Goal: Feedback & Contribution: Submit feedback/report problem

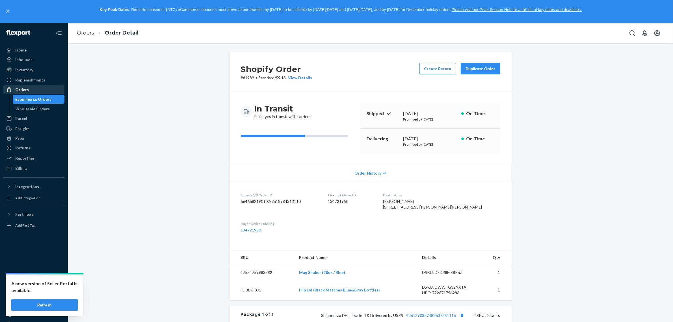
click at [27, 88] on div "Orders" at bounding box center [22, 90] width 14 height 6
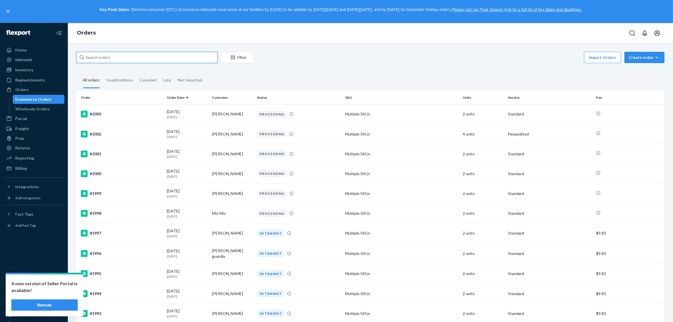
click at [154, 58] on input "text" at bounding box center [146, 57] width 141 height 11
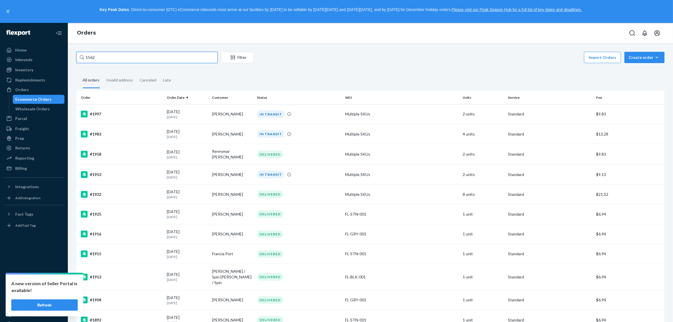
click at [163, 58] on input "1562" at bounding box center [146, 57] width 141 height 11
click at [83, 57] on icon at bounding box center [82, 57] width 5 height 5
click at [83, 57] on input "1562" at bounding box center [146, 57] width 141 height 11
click at [146, 58] on input "1562" at bounding box center [146, 57] width 141 height 11
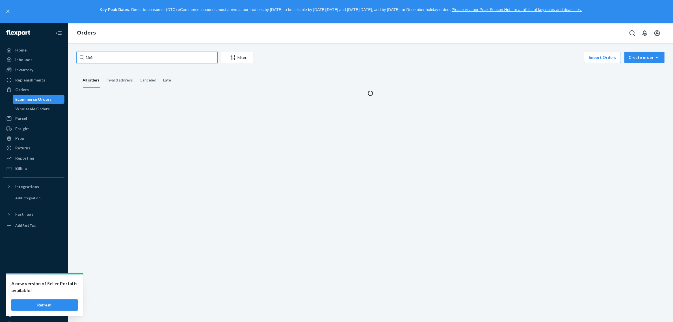
type input "1562"
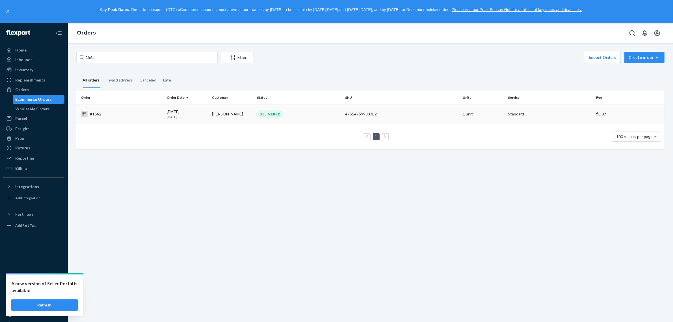
click at [130, 113] on div "#1562" at bounding box center [121, 114] width 81 height 7
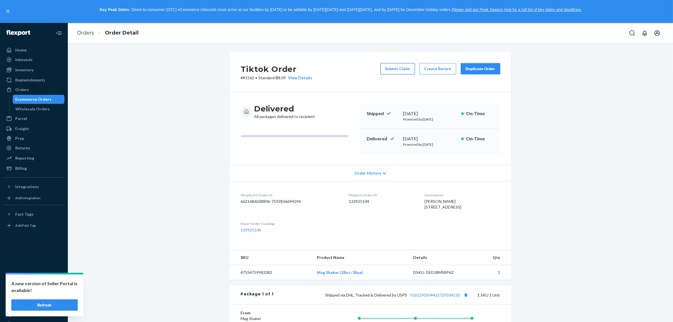
click at [406, 66] on button "Submit Claim" at bounding box center [398, 68] width 34 height 11
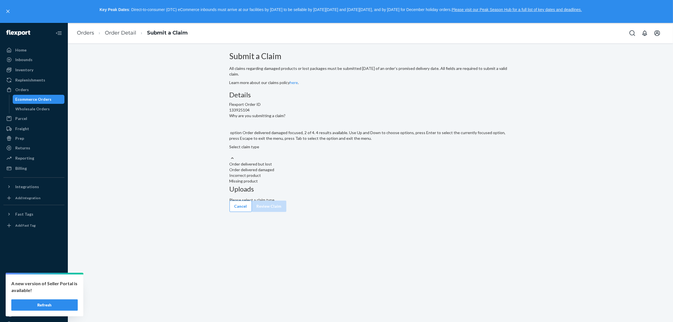
click at [330, 172] on div "Order delivered damaged" at bounding box center [371, 170] width 282 height 6
click at [230, 155] on input "Why are you submitting a claim? option Order delivered damaged focused, 2 of 4.…" at bounding box center [230, 152] width 1 height 5
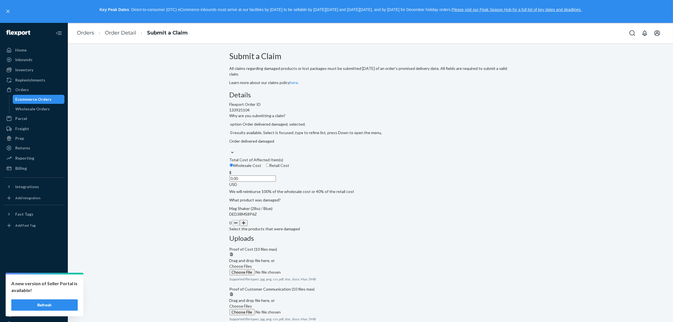
click at [290, 168] on label "Retail Cost" at bounding box center [277, 166] width 23 height 6
click at [270, 167] on input "Retail Cost" at bounding box center [268, 165] width 4 height 4
radio input "true"
radio input "false"
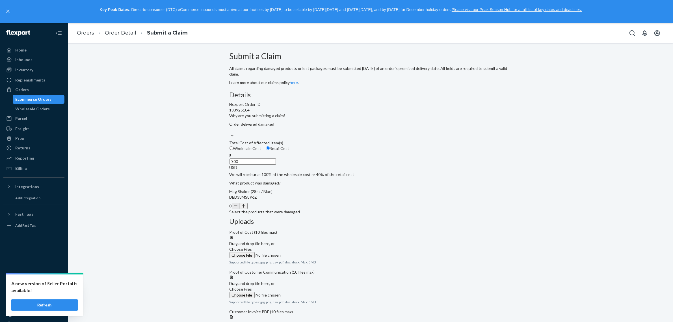
click at [276, 165] on input "0.00" at bounding box center [253, 161] width 46 height 6
type input "29.99"
click at [235, 225] on div "Submit a Claim All claims regarding damaged products or lost packages must be s…" at bounding box center [371, 203] width 282 height 303
click at [248, 209] on button "button" at bounding box center [244, 206] width 8 height 6
click at [307, 246] on label "Choose Files" at bounding box center [268, 252] width 77 height 12
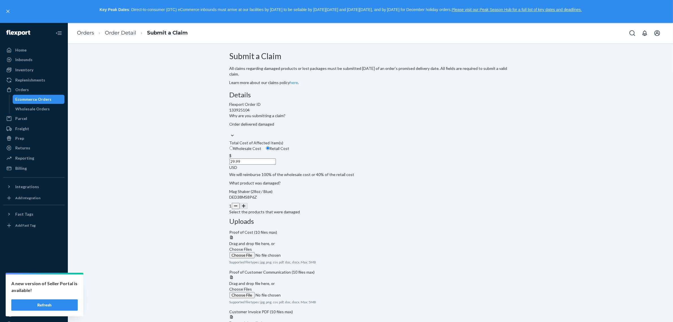
click at [307, 252] on input "Choose Files" at bounding box center [268, 255] width 77 height 6
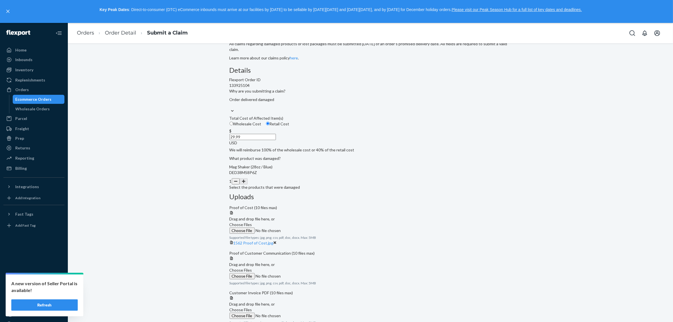
click at [307, 267] on label "Choose Files" at bounding box center [268, 273] width 77 height 12
click at [307, 273] on input "Choose Files" at bounding box center [268, 276] width 77 height 6
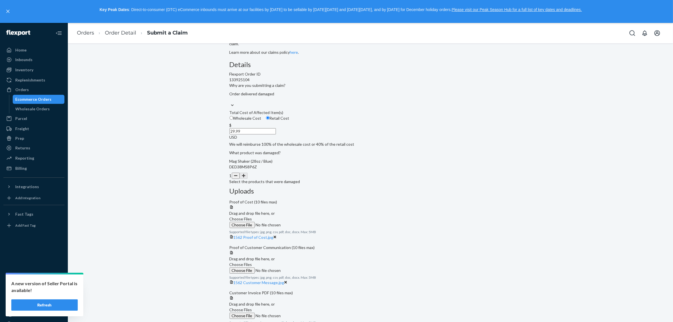
click at [252, 262] on span "Choose Files" at bounding box center [241, 264] width 23 height 5
click at [307, 267] on input "Choose Files" at bounding box center [268, 270] width 77 height 6
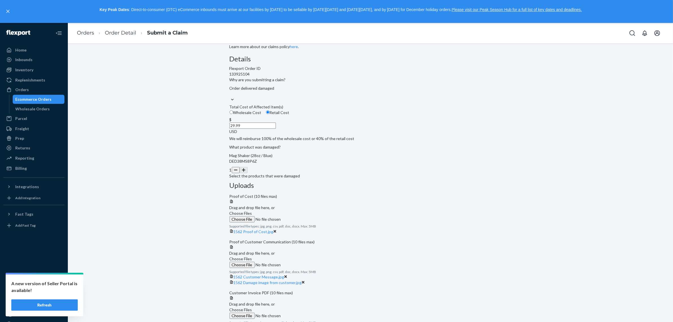
scroll to position [93, 0]
click at [252, 307] on span "Choose Files" at bounding box center [241, 309] width 23 height 5
click at [307, 312] on input "Choose Files" at bounding box center [268, 315] width 77 height 6
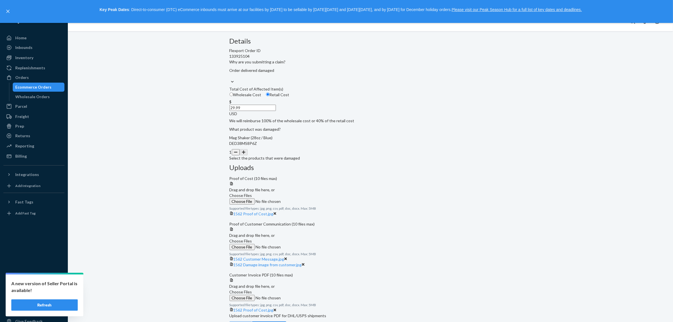
scroll to position [23, 0]
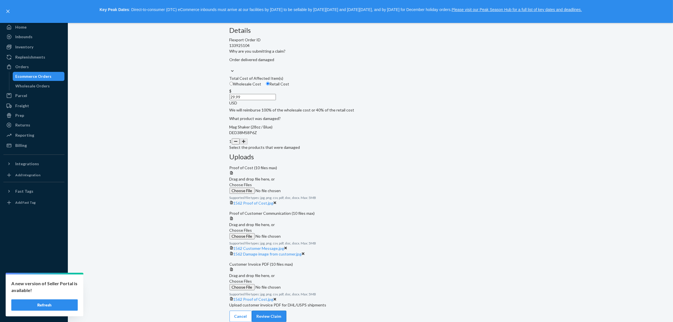
click at [286, 314] on button "Review Claim" at bounding box center [269, 315] width 34 height 11
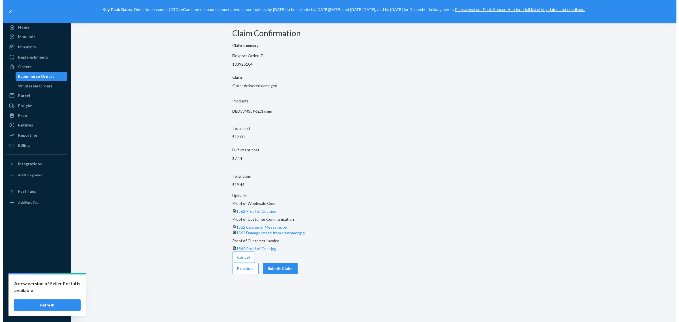
scroll to position [0, 0]
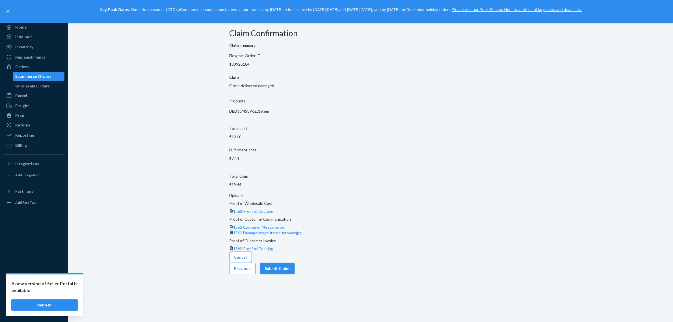
click at [295, 263] on button "Submit Claim" at bounding box center [277, 268] width 34 height 11
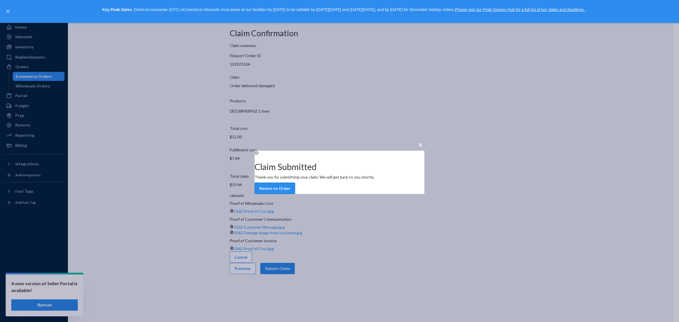
click at [295, 194] on button "Return to Order" at bounding box center [274, 188] width 40 height 11
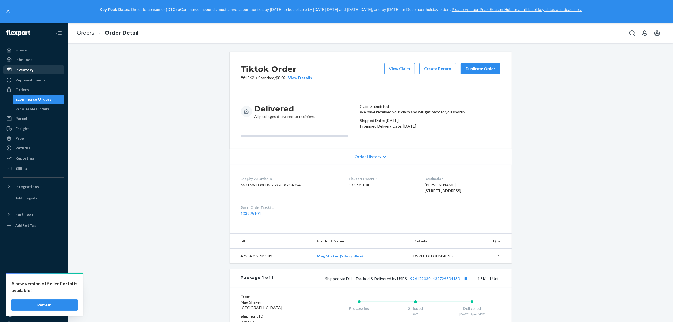
click at [29, 71] on div "Inventory" at bounding box center [24, 70] width 18 height 6
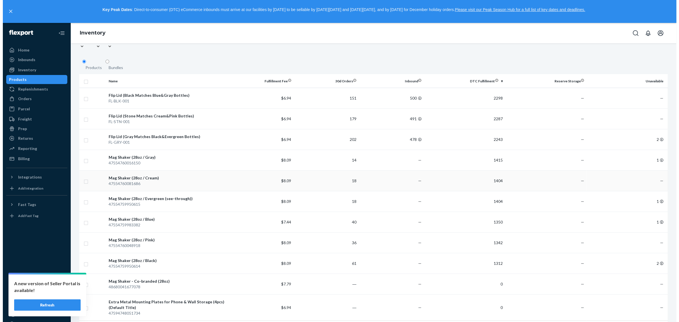
scroll to position [48, 0]
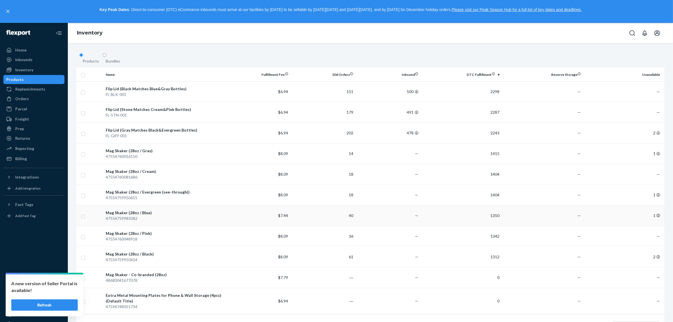
click at [213, 215] on div "47554759983382" at bounding box center [165, 218] width 118 height 6
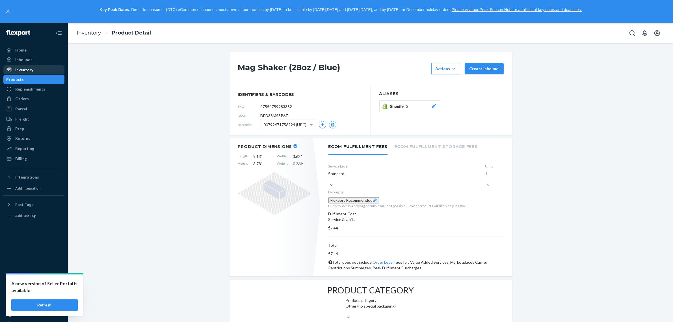
click at [27, 71] on div "Inventory" at bounding box center [24, 70] width 18 height 6
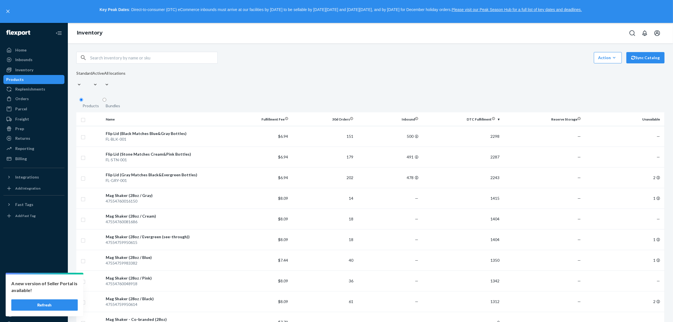
click at [113, 103] on div "Bundles" at bounding box center [113, 106] width 14 height 6
click at [106, 99] on input "Bundles" at bounding box center [105, 100] width 4 height 4
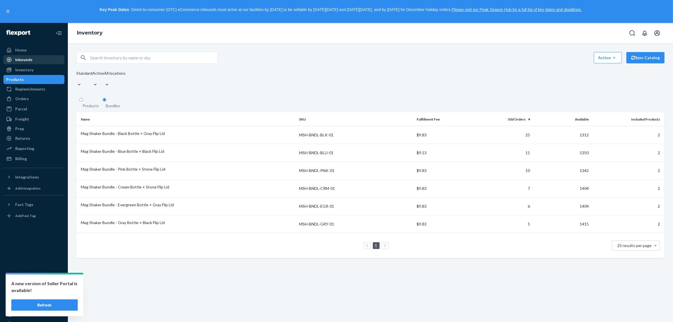
click at [30, 60] on div "Inbounds" at bounding box center [23, 60] width 17 height 6
